Goal: Check status

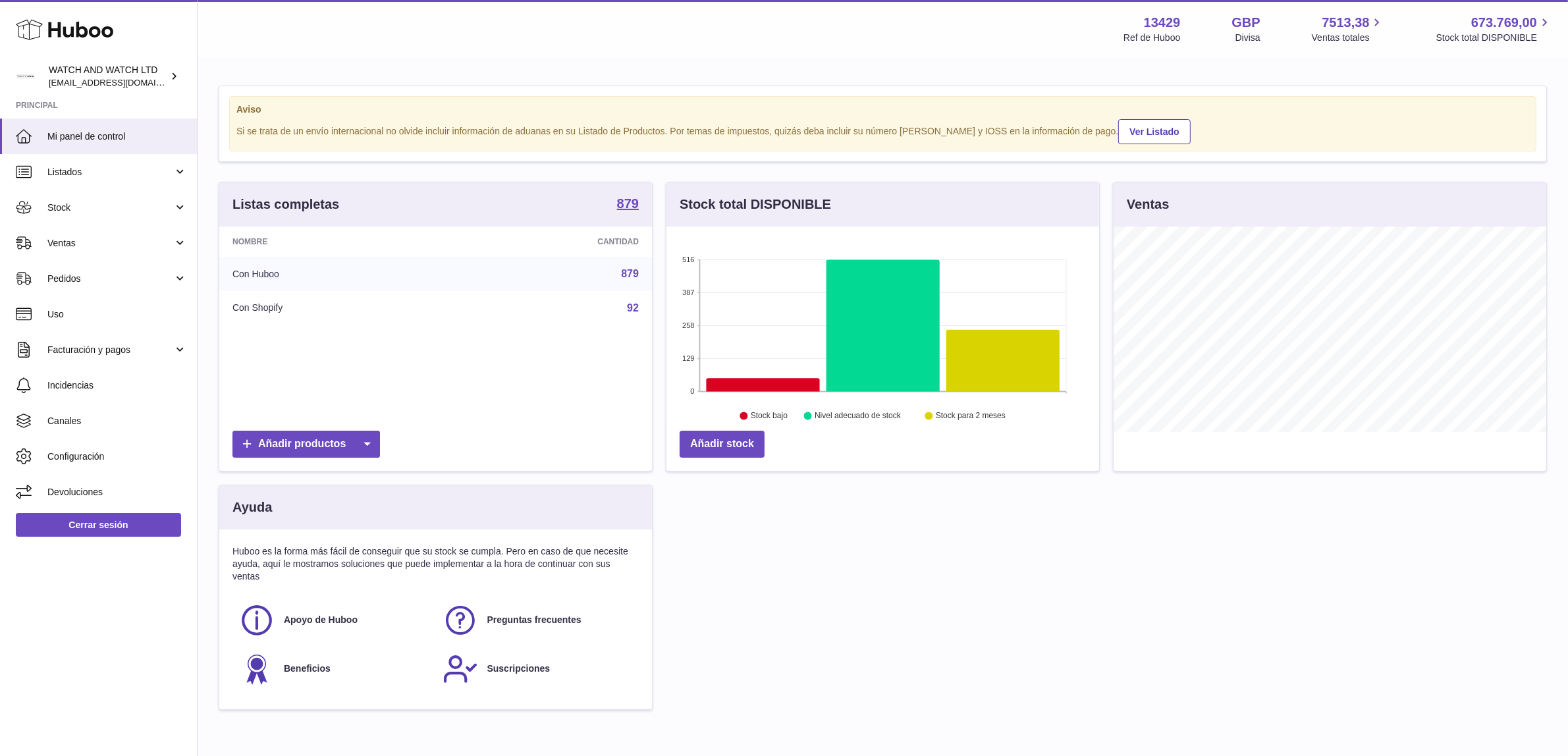
scroll to position [205, 433]
click at [121, 278] on span "Pedidos" at bounding box center [110, 278] width 126 height 12
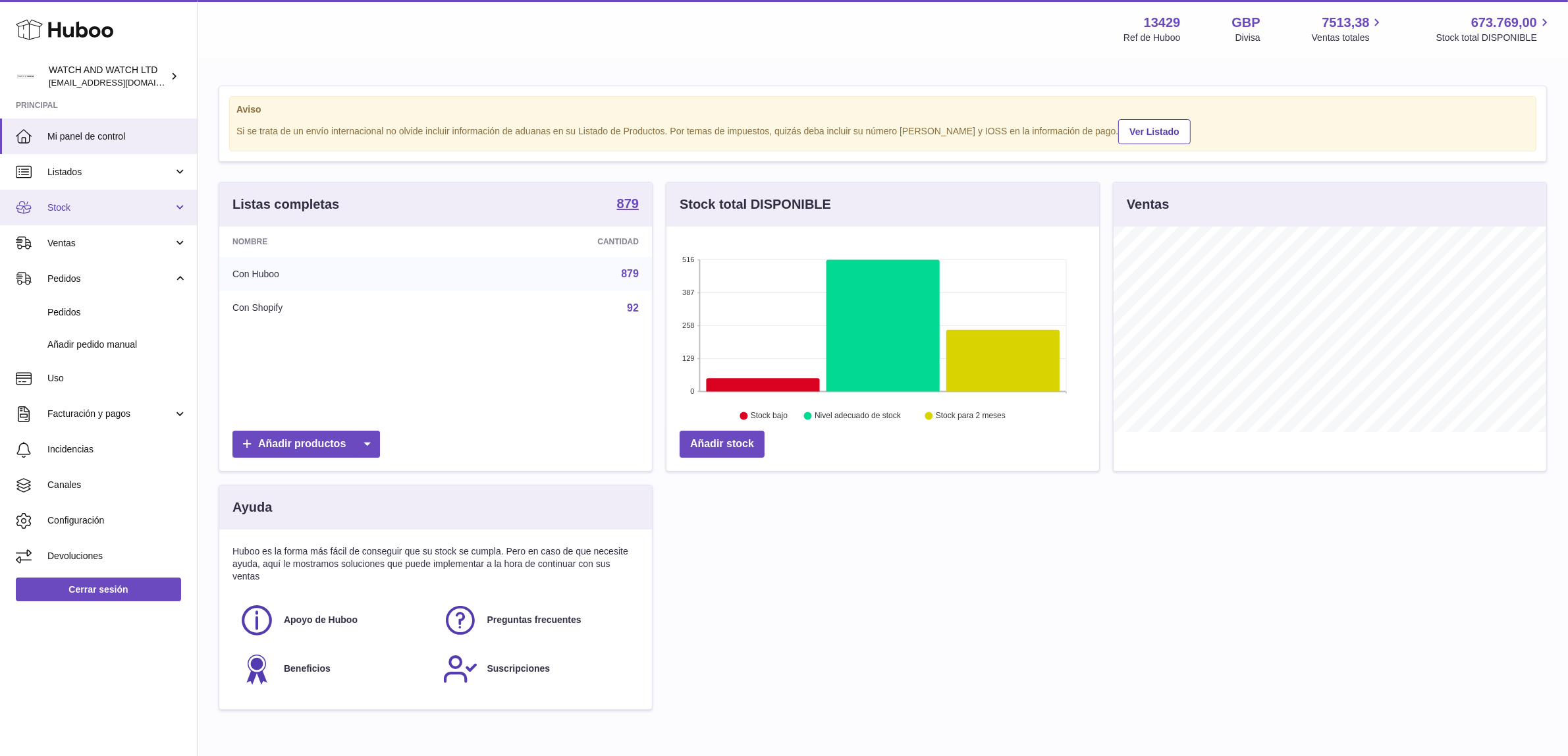
click at [108, 205] on span "Stock" at bounding box center [110, 207] width 126 height 12
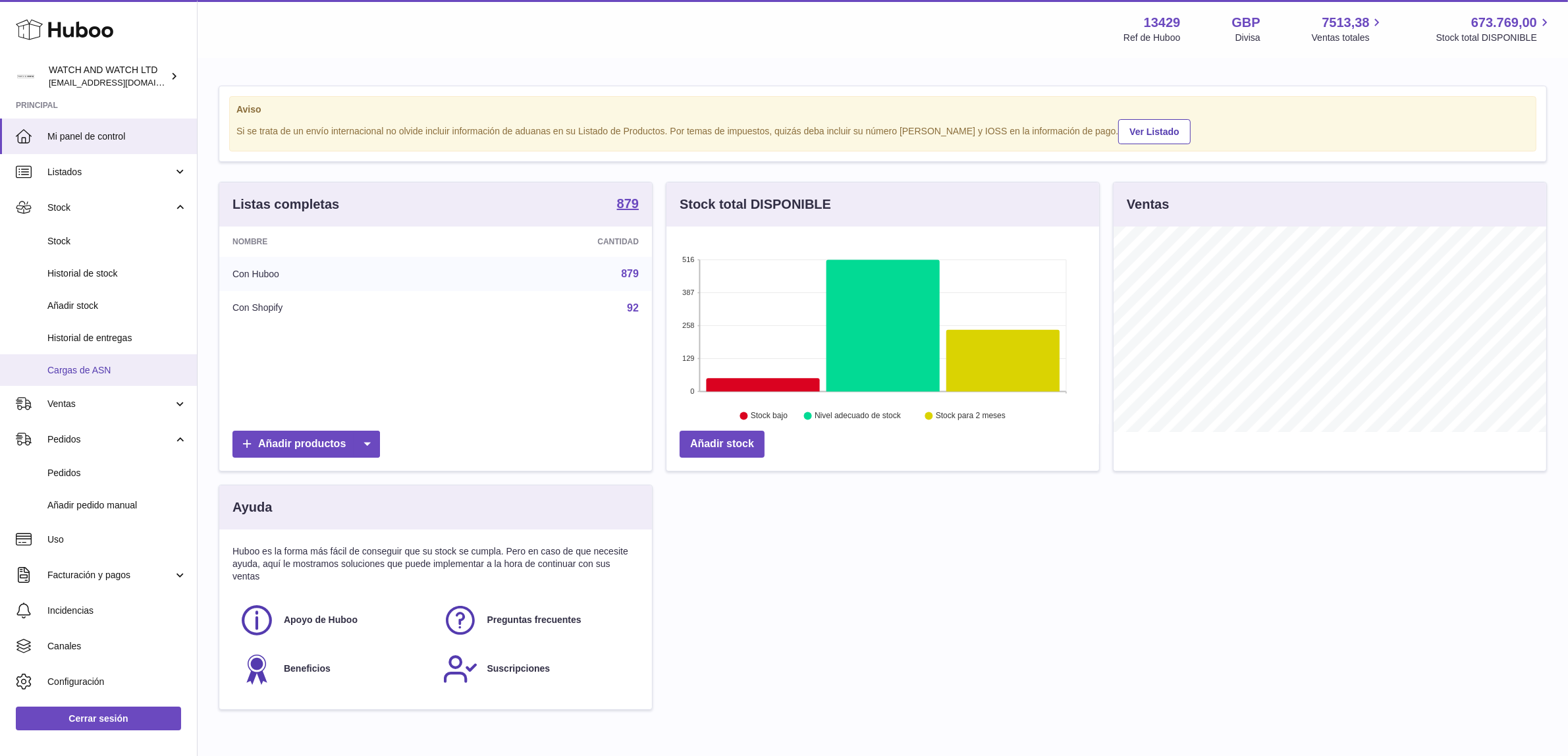
click at [103, 364] on span "Cargas de ASN" at bounding box center [117, 370] width 140 height 12
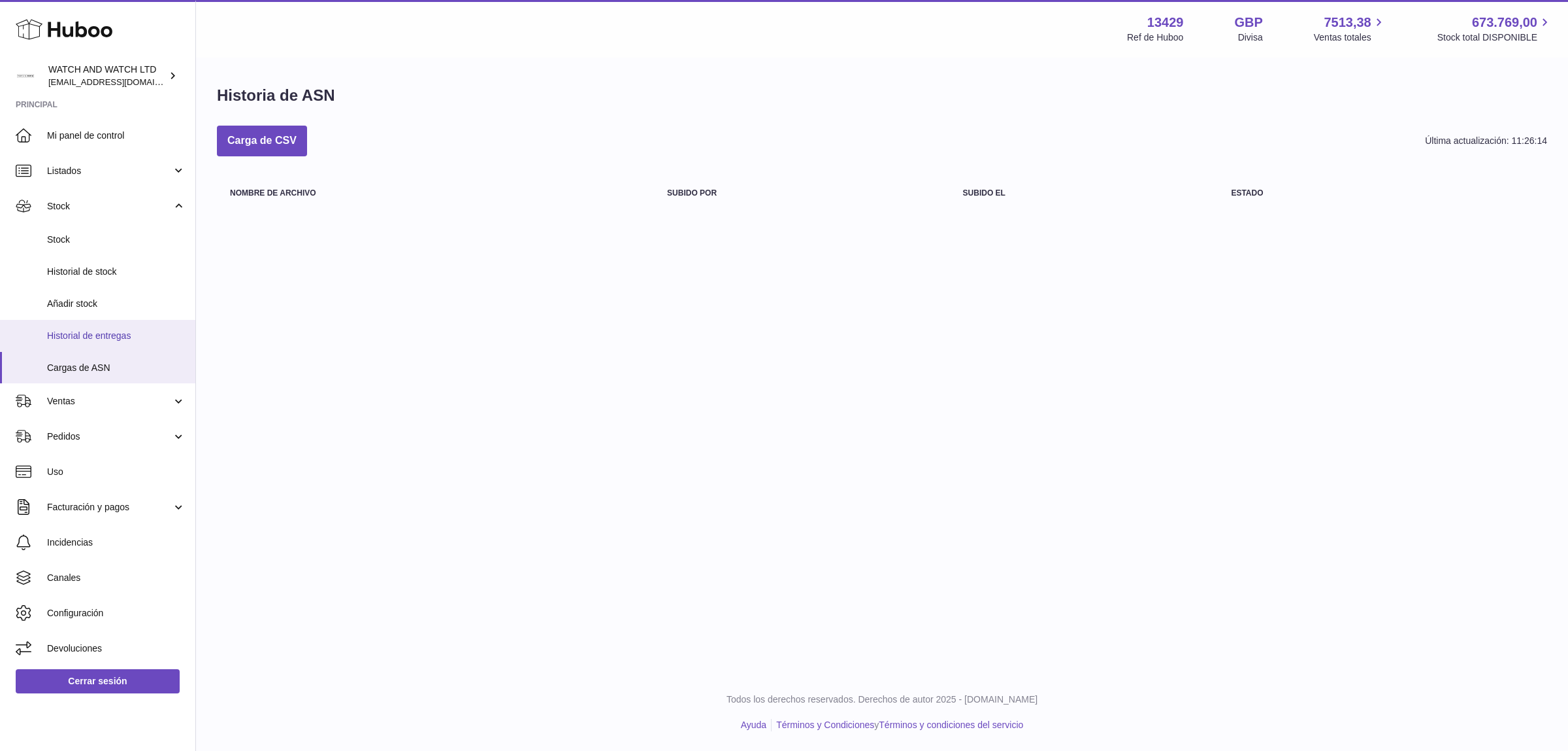
click at [129, 334] on span "Historial de entregas" at bounding box center [116, 335] width 138 height 12
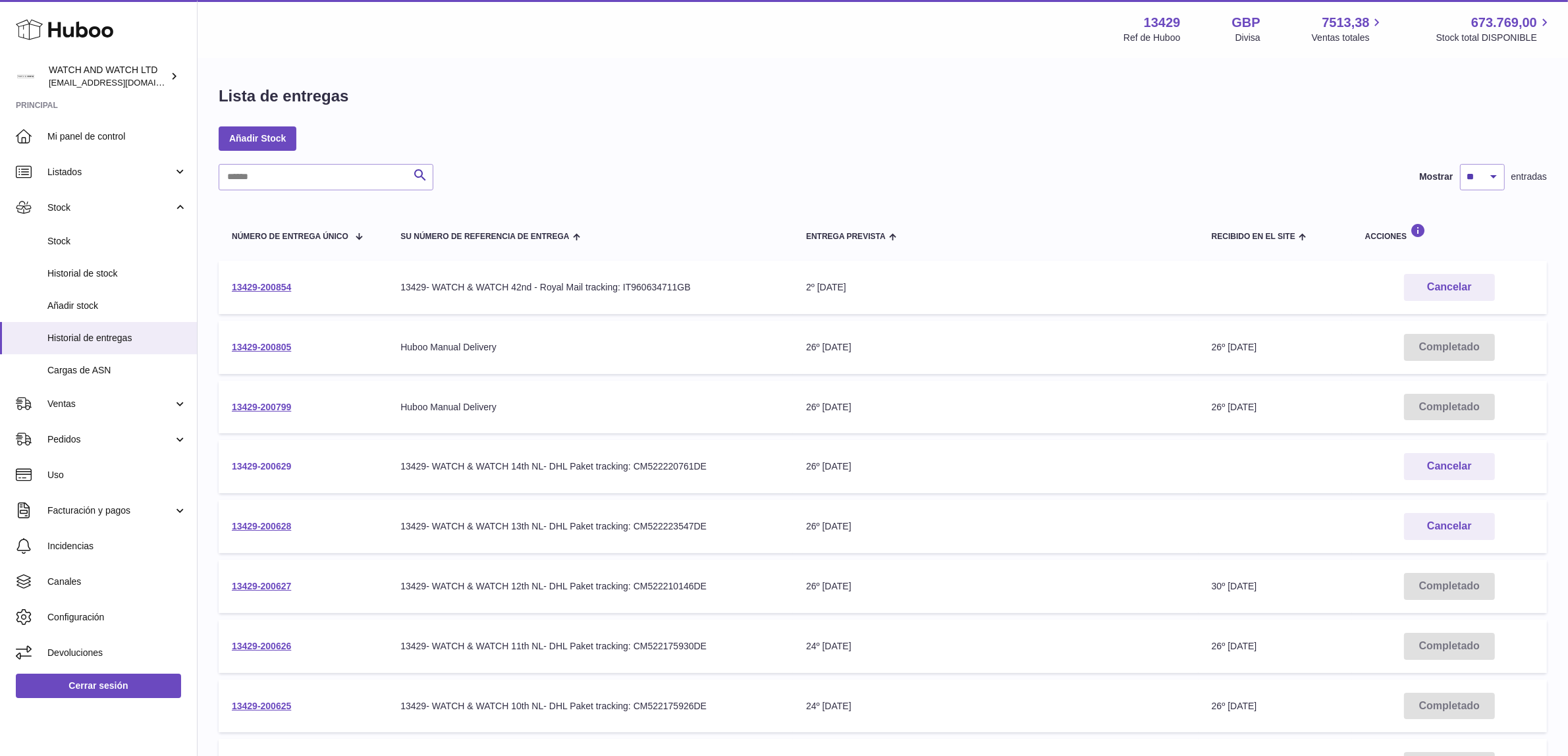
click at [252, 463] on link "13429-200629" at bounding box center [261, 466] width 59 height 10
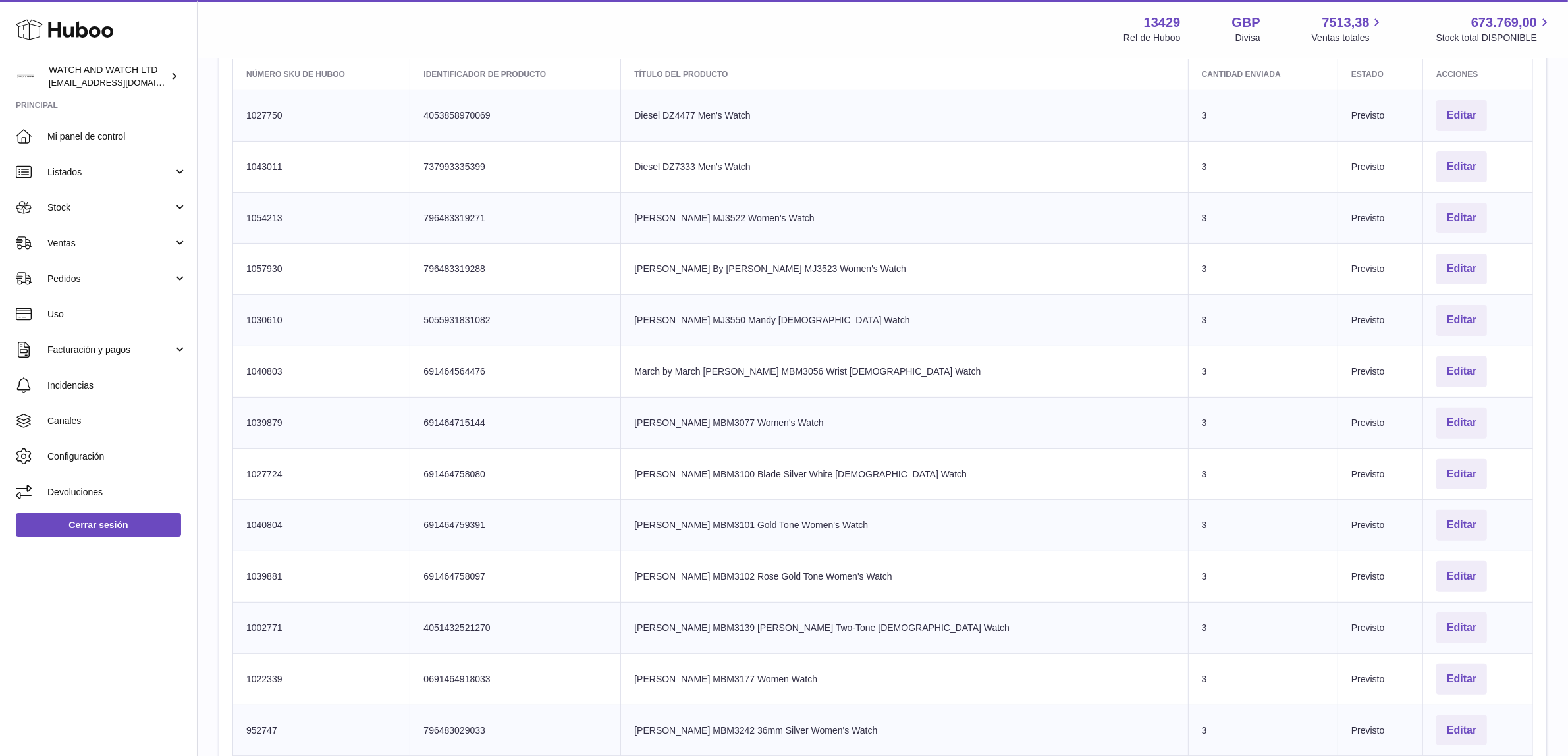
scroll to position [412, 0]
